Goal: Task Accomplishment & Management: Manage account settings

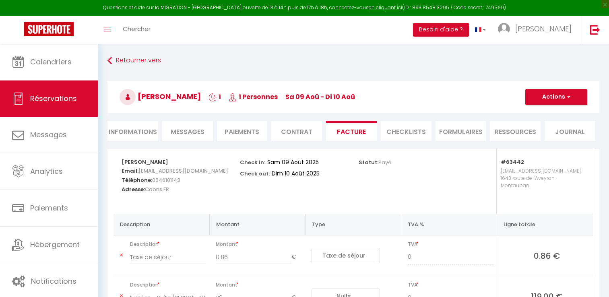
select select "taxes"
select select "other"
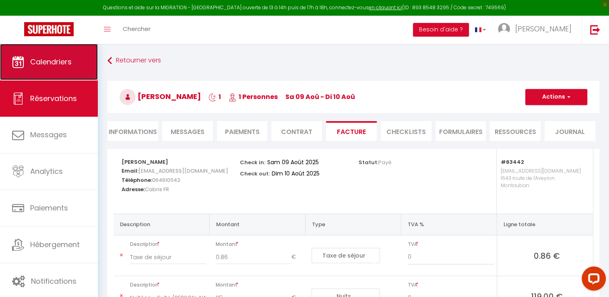
click at [68, 59] on span "Calendriers" at bounding box center [50, 62] width 41 height 10
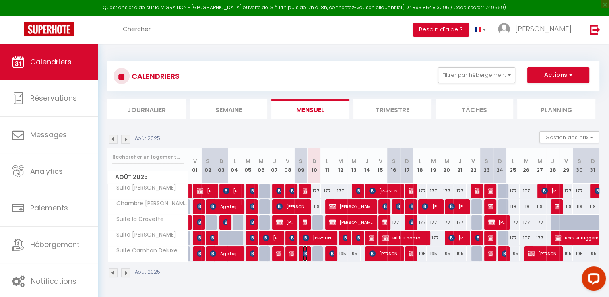
click at [304, 253] on img at bounding box center [306, 253] width 6 height 6
select select "OK"
select select "KO"
select select "0"
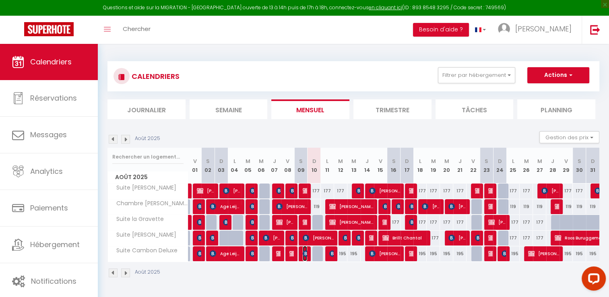
select select "1"
select select
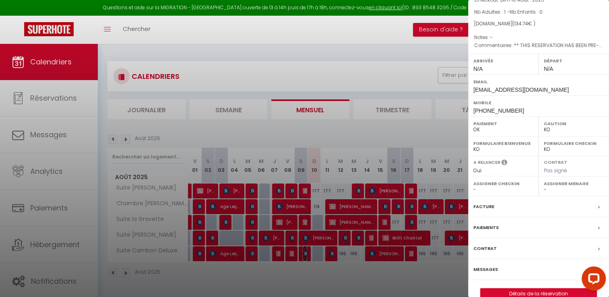
scroll to position [76, 0]
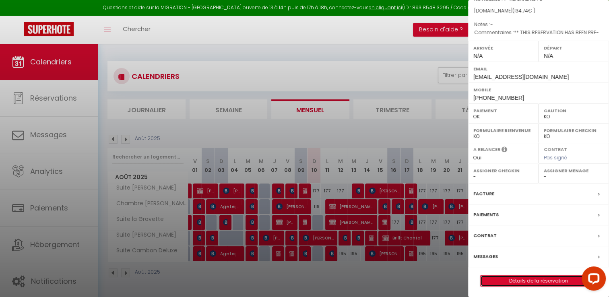
click at [521, 276] on link "Détails de la réservation" at bounding box center [538, 281] width 116 height 10
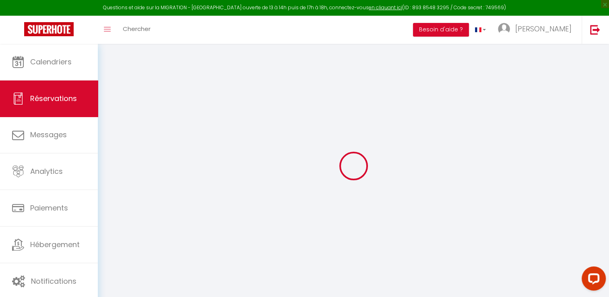
select select "taxes"
select select "other"
select select
checkbox input "false"
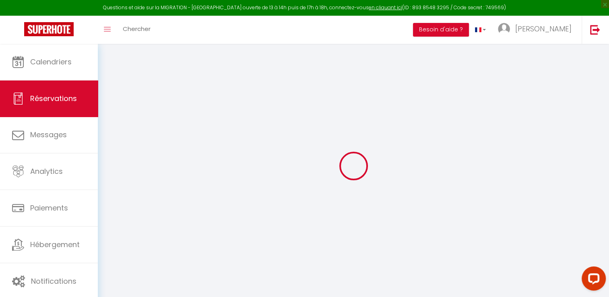
type textarea "** THIS RESERVATION HAS BEEN PRE-PAID ** BOOKING NOTE : Payment charge is EUR 1…"
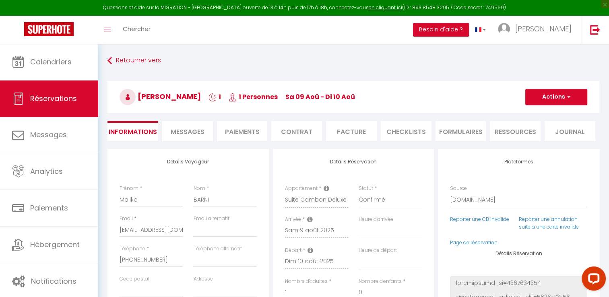
type input "0.86"
select select
checkbox input "false"
select select
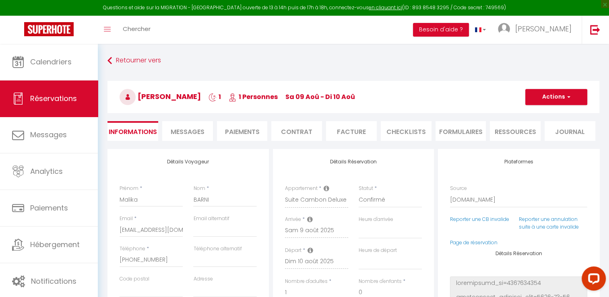
select select
click at [347, 130] on li "Facture" at bounding box center [351, 131] width 51 height 20
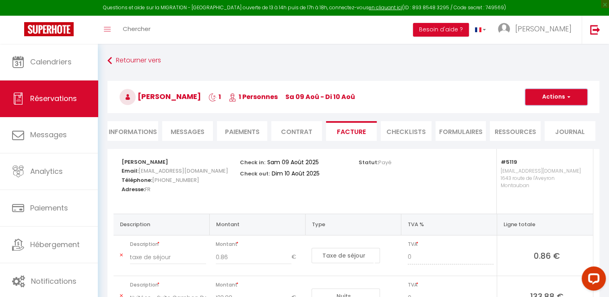
click at [559, 94] on button "Actions" at bounding box center [556, 97] width 62 height 16
click at [553, 125] on link "Aperçu et éditer" at bounding box center [550, 125] width 68 height 10
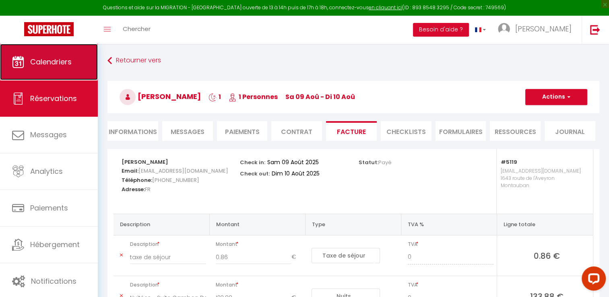
click at [57, 61] on span "Calendriers" at bounding box center [50, 62] width 41 height 10
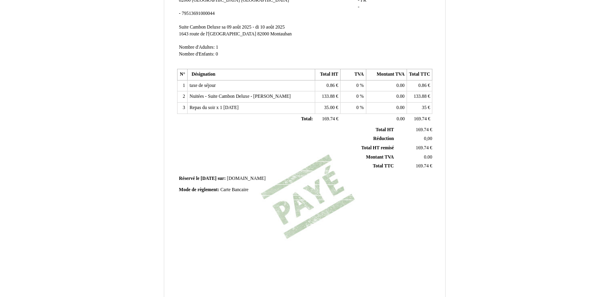
scroll to position [188, 0]
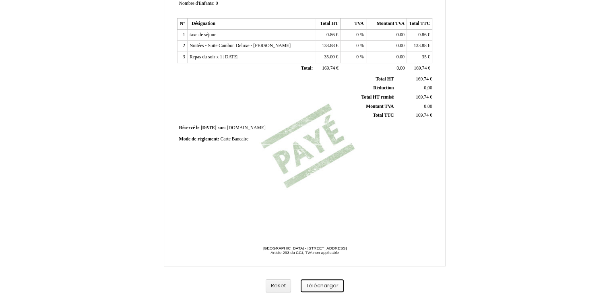
click at [322, 286] on button "Télécharger" at bounding box center [322, 285] width 43 height 13
